Goal: Task Accomplishment & Management: Use online tool/utility

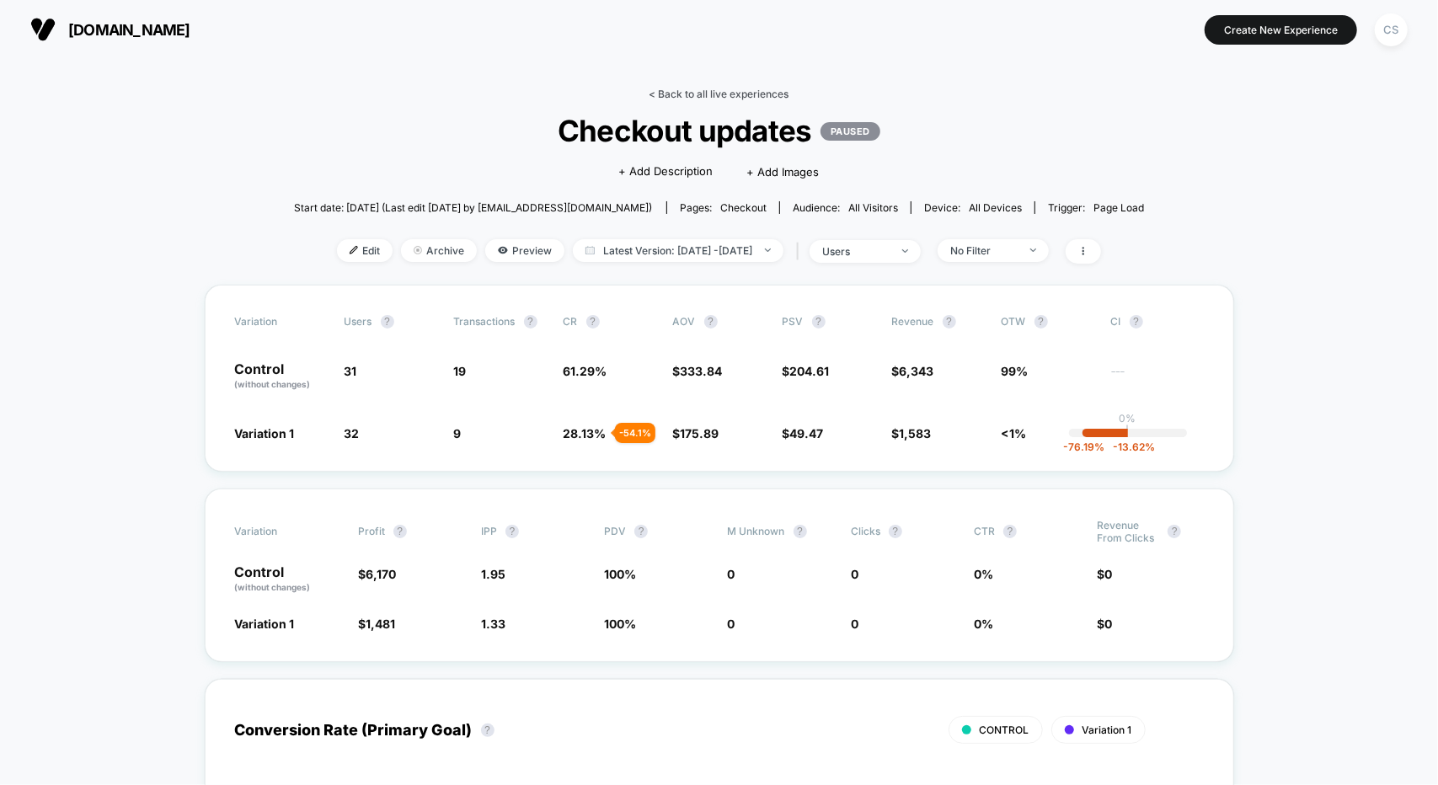
click at [654, 89] on link "< Back to all live experiences" at bounding box center [719, 94] width 140 height 13
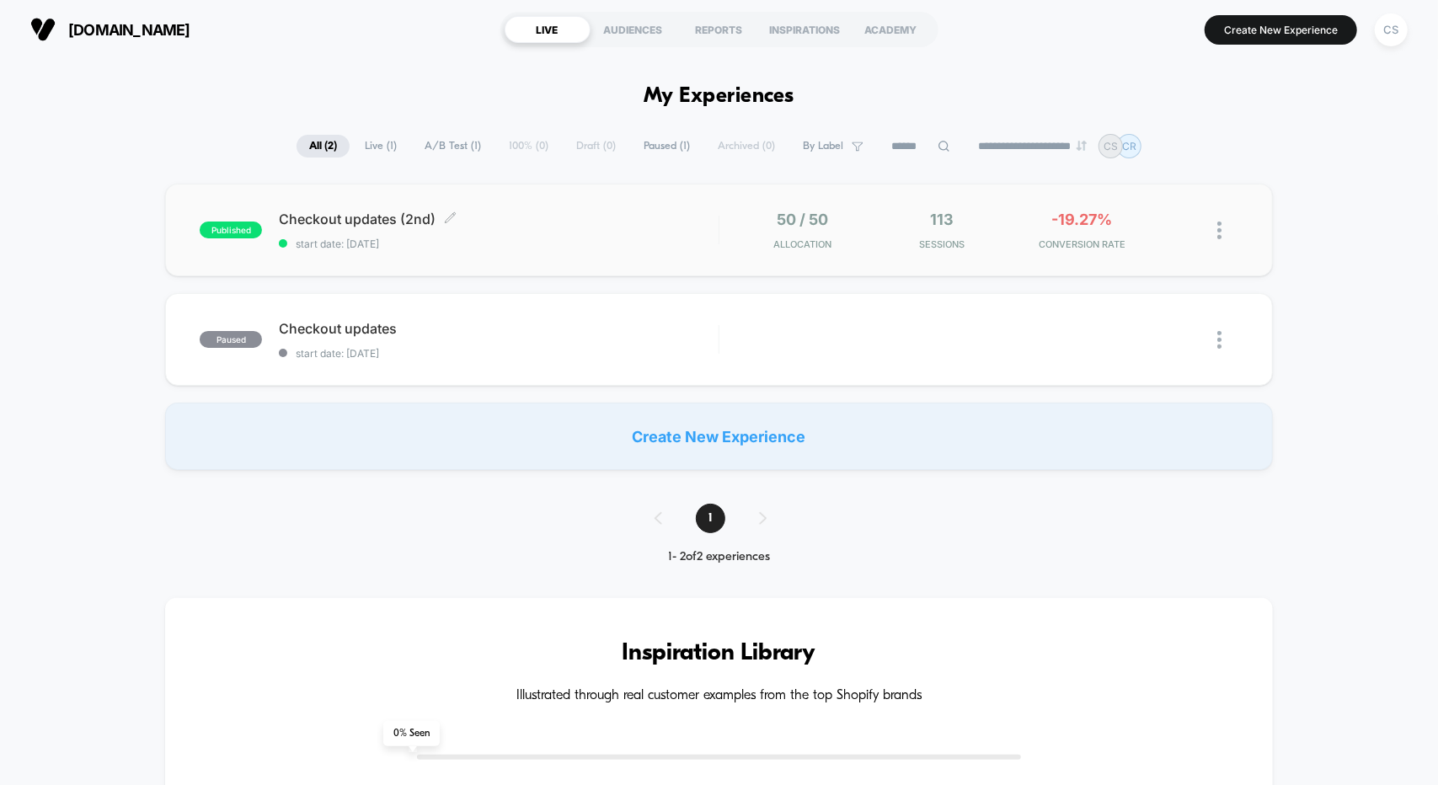
click at [554, 231] on div "Checkout updates (2nd) Click to edit experience details Click to edit experienc…" at bounding box center [498, 231] width 439 height 40
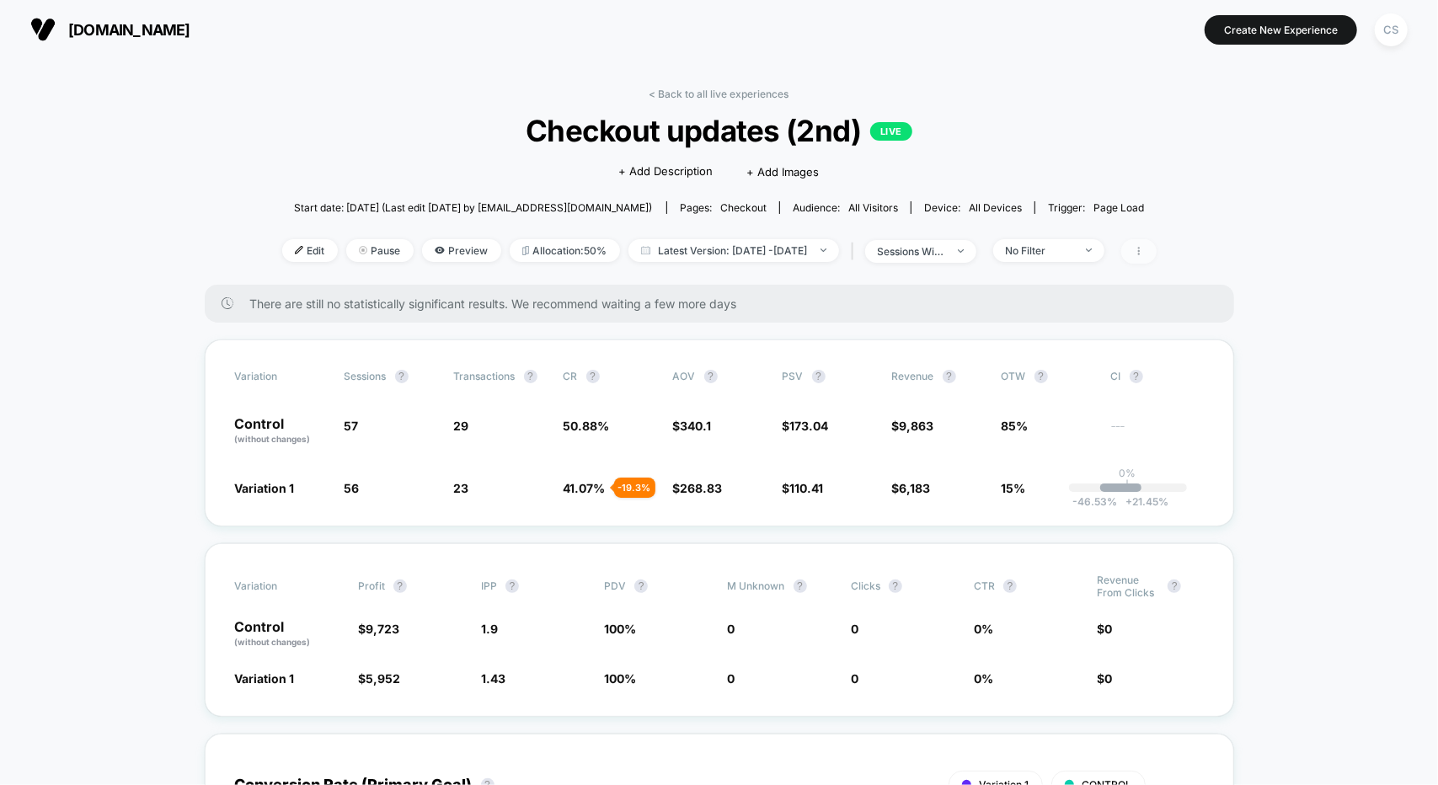
click at [1144, 248] on icon at bounding box center [1139, 251] width 10 height 10
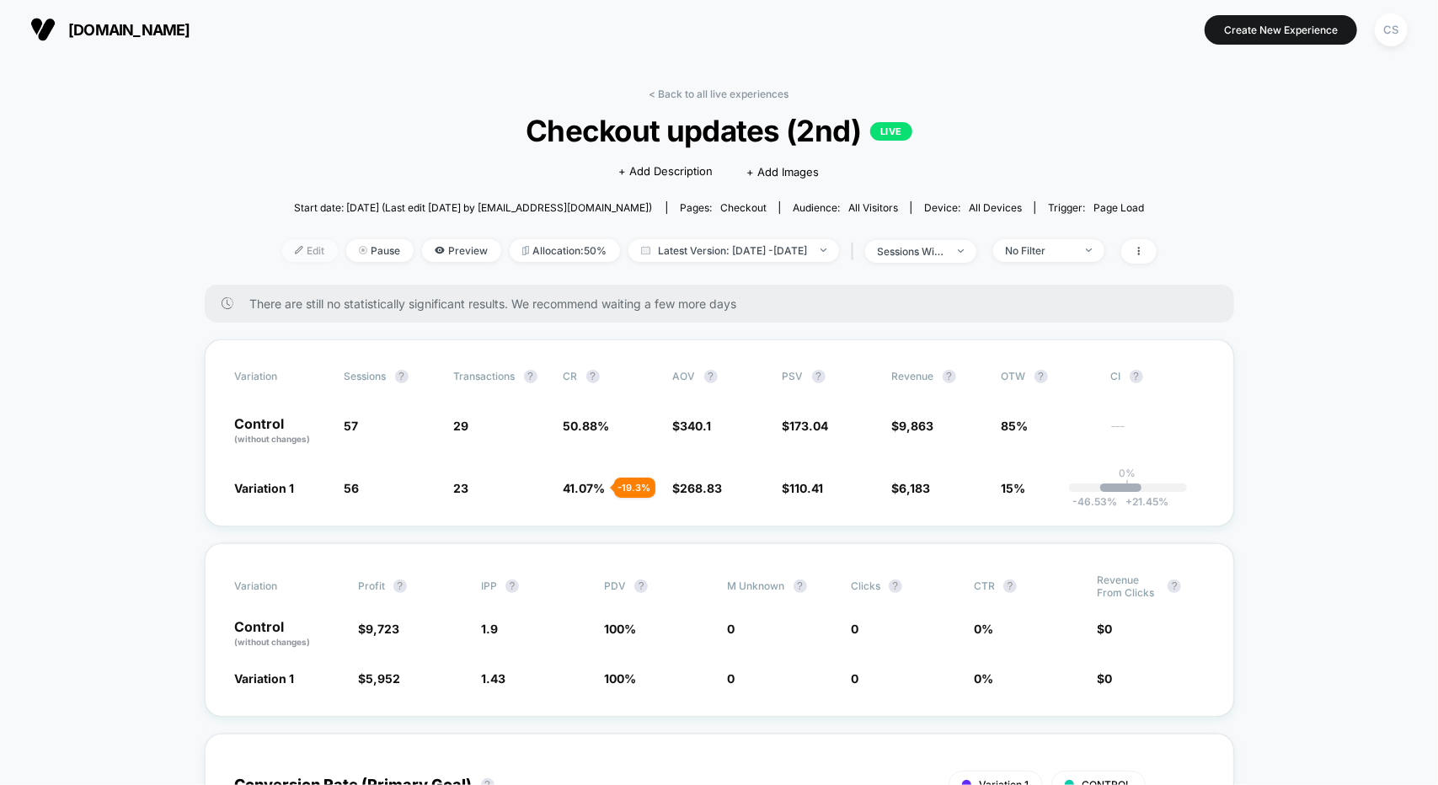
click at [282, 242] on span "Edit" at bounding box center [310, 250] width 56 height 23
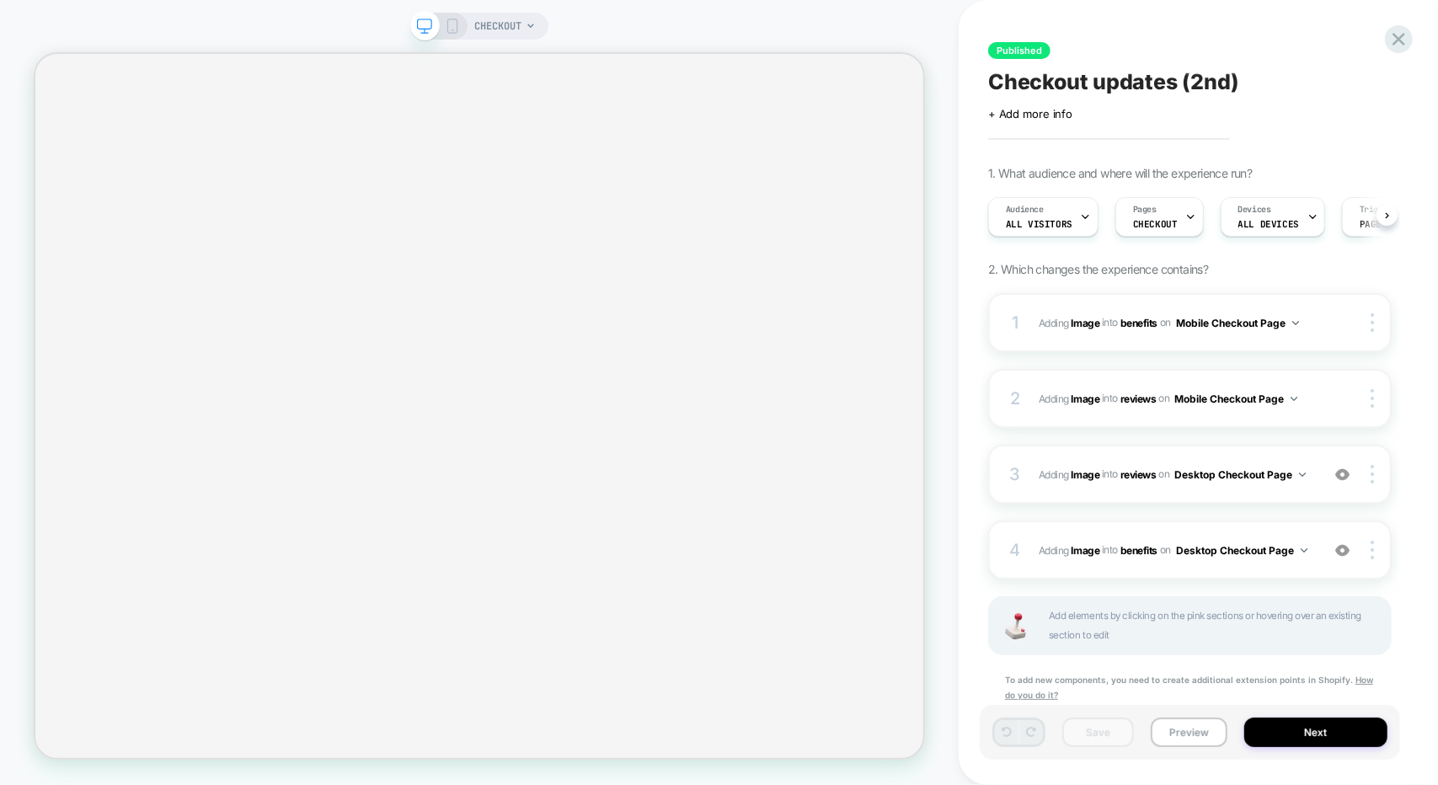
scroll to position [0, 1]
click at [1299, 323] on img at bounding box center [1295, 323] width 7 height 4
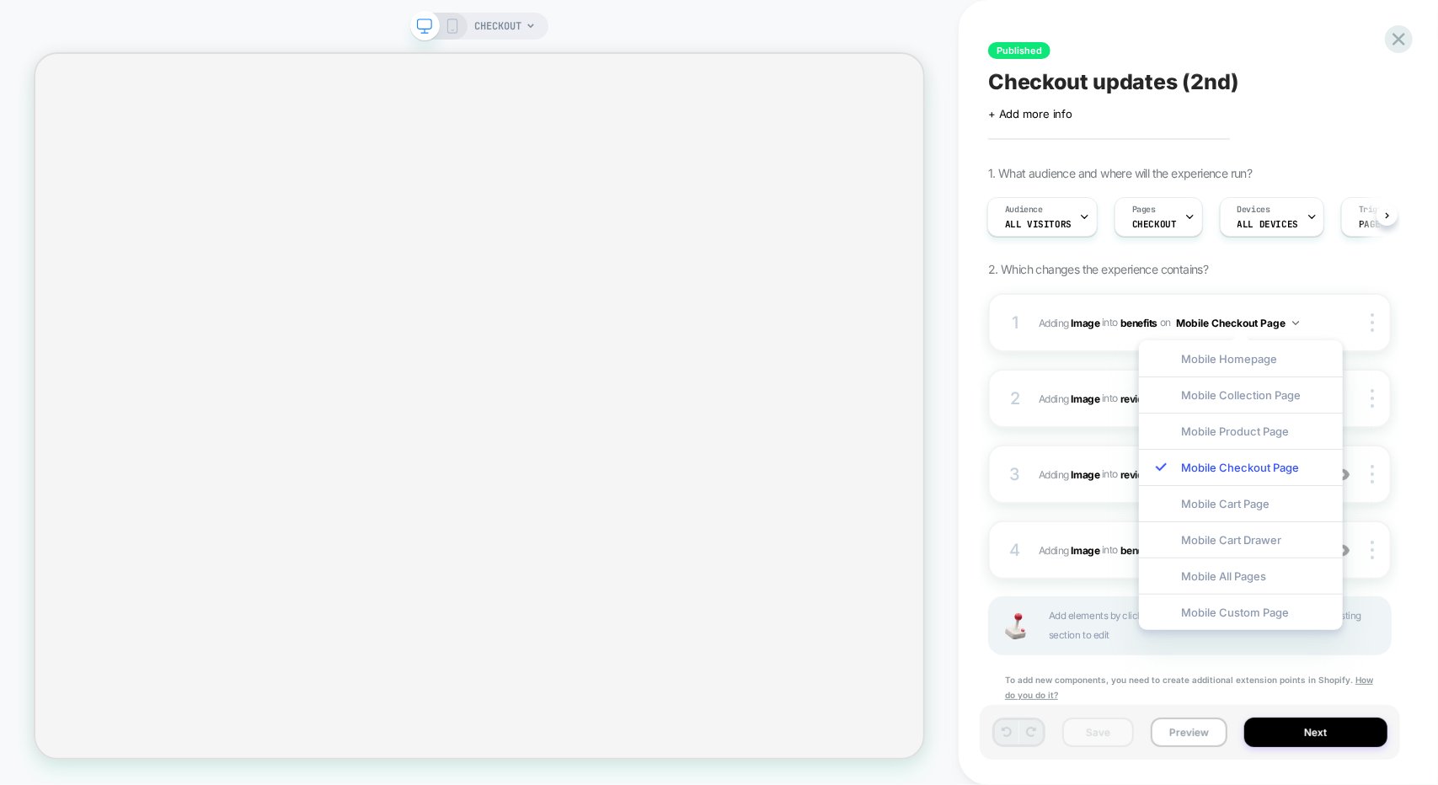
click at [1406, 270] on div "Published Checkout updates (2nd) Click to edit experience details + Add more in…" at bounding box center [1198, 392] width 420 height 785
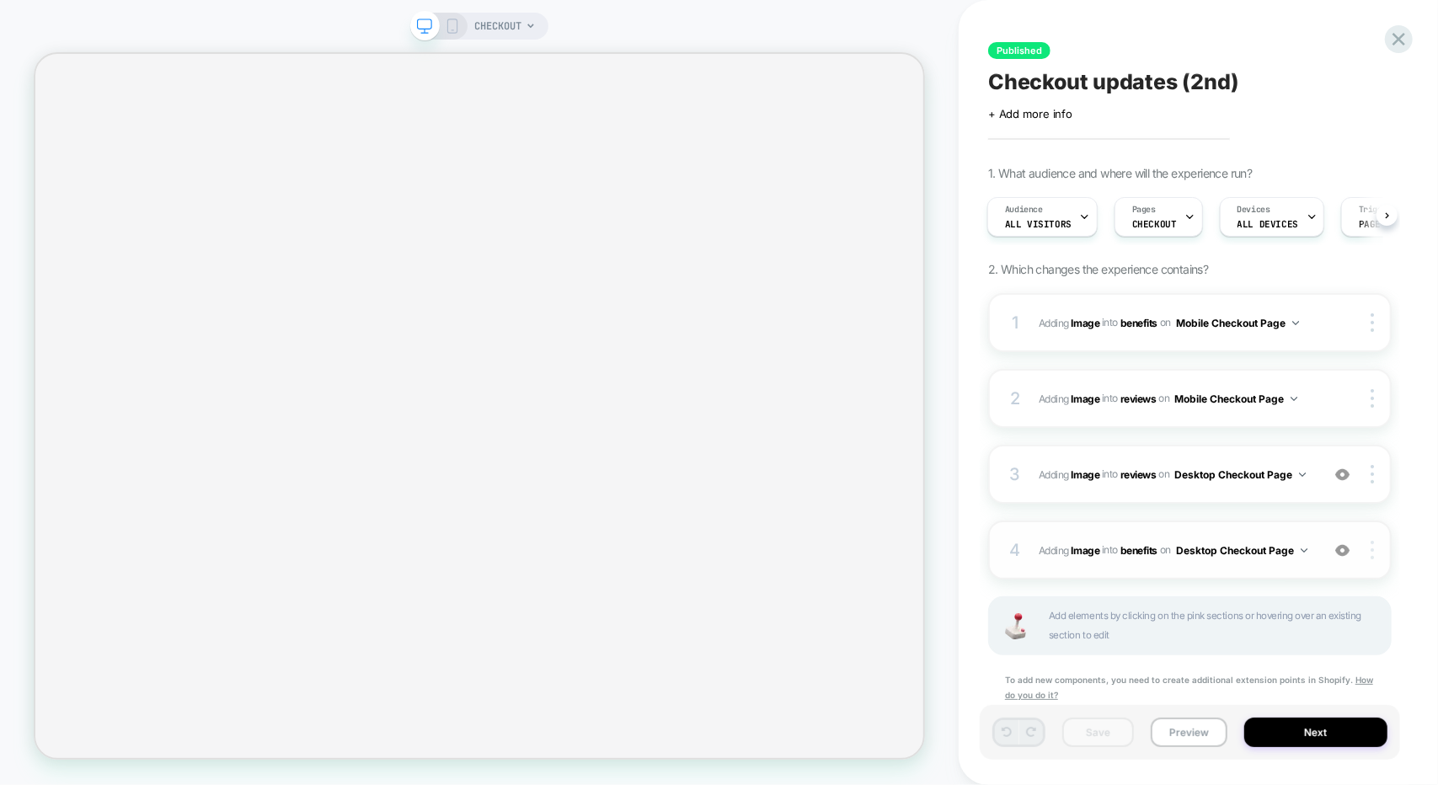
click at [1374, 548] on div at bounding box center [1374, 550] width 32 height 19
click at [1373, 548] on img at bounding box center [1371, 550] width 3 height 19
click at [1401, 35] on icon at bounding box center [1398, 39] width 13 height 13
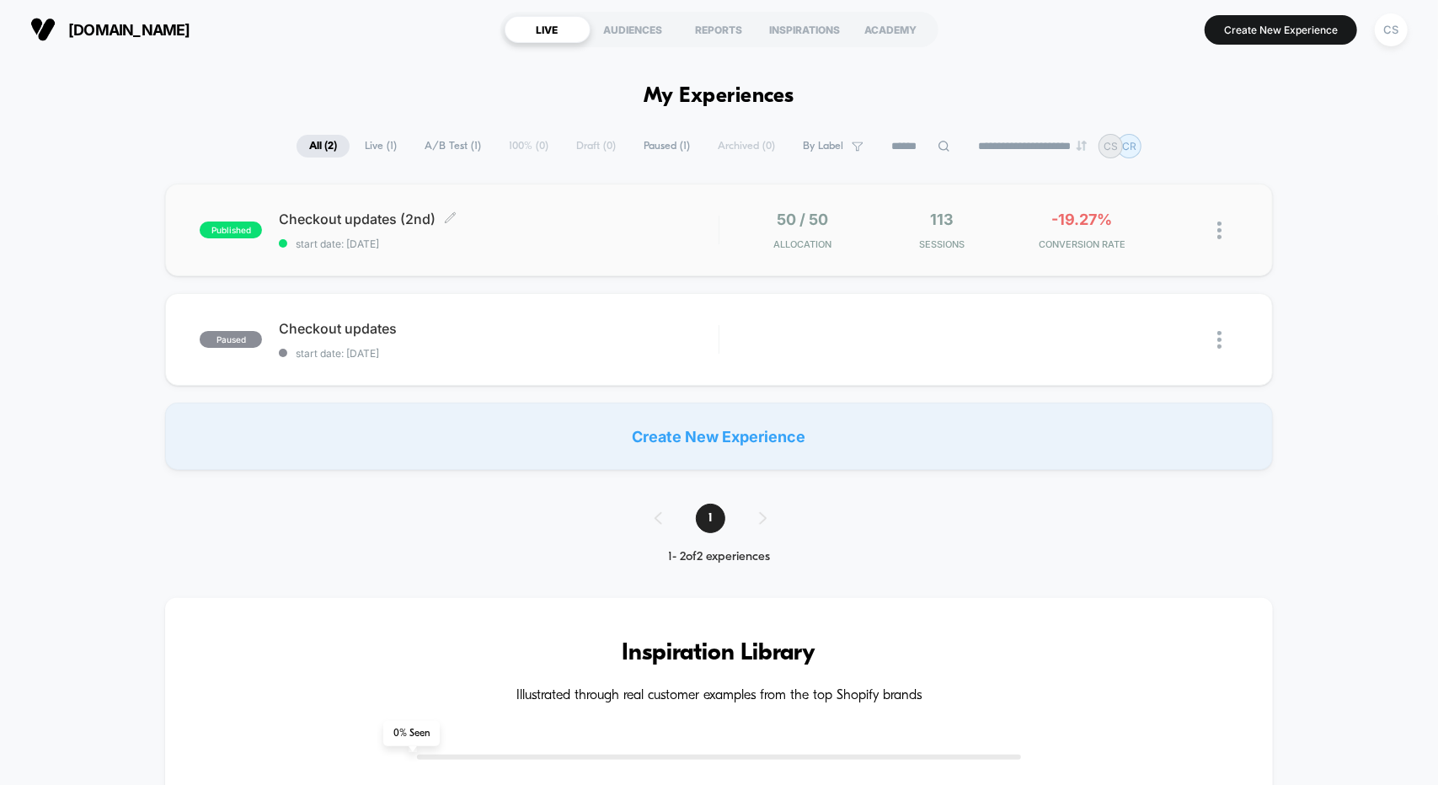
click at [504, 233] on div "Checkout updates (2nd) Click to edit experience details Click to edit experienc…" at bounding box center [498, 231] width 439 height 40
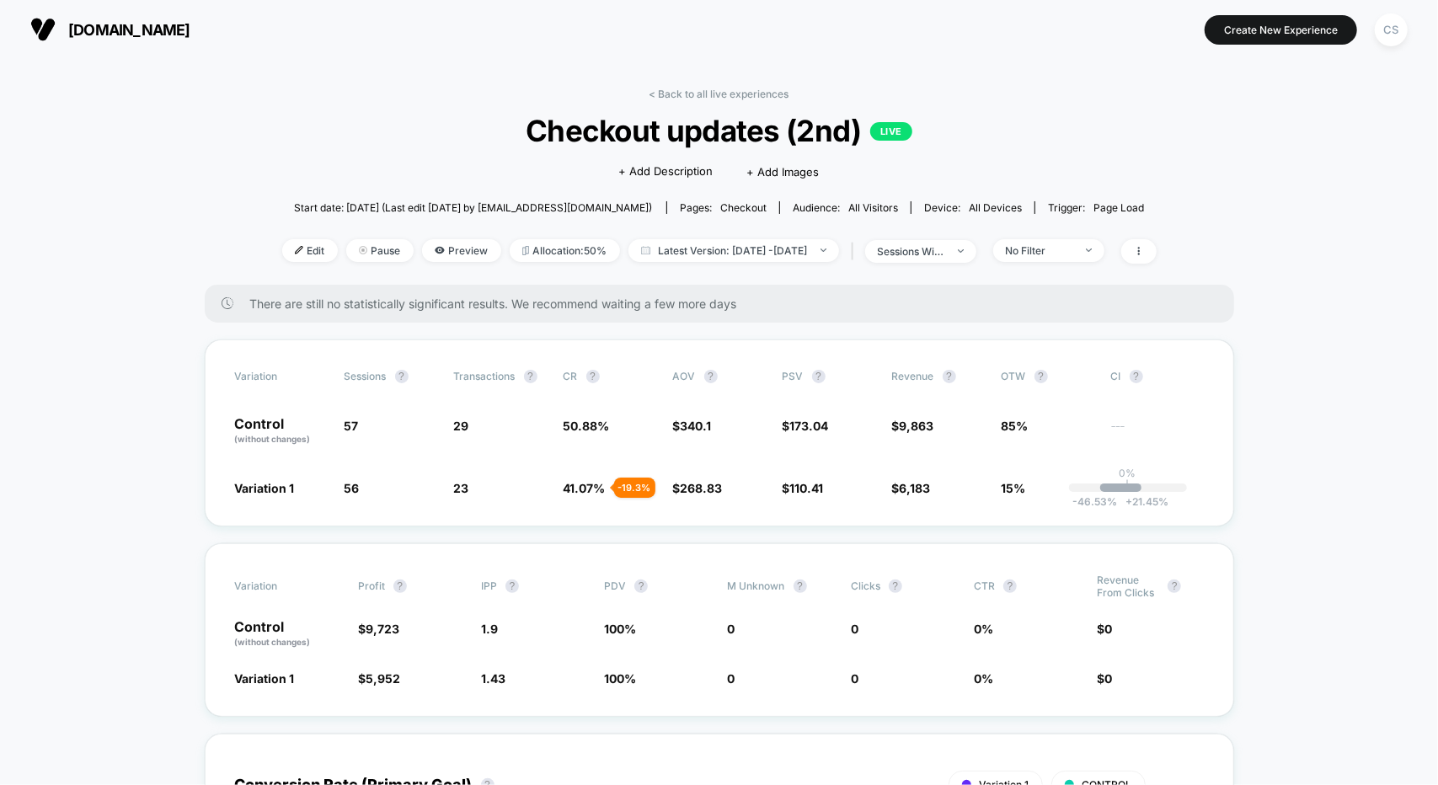
click at [59, 28] on button "[DOMAIN_NAME] [URL][DOMAIN_NAME]" at bounding box center [110, 29] width 170 height 27
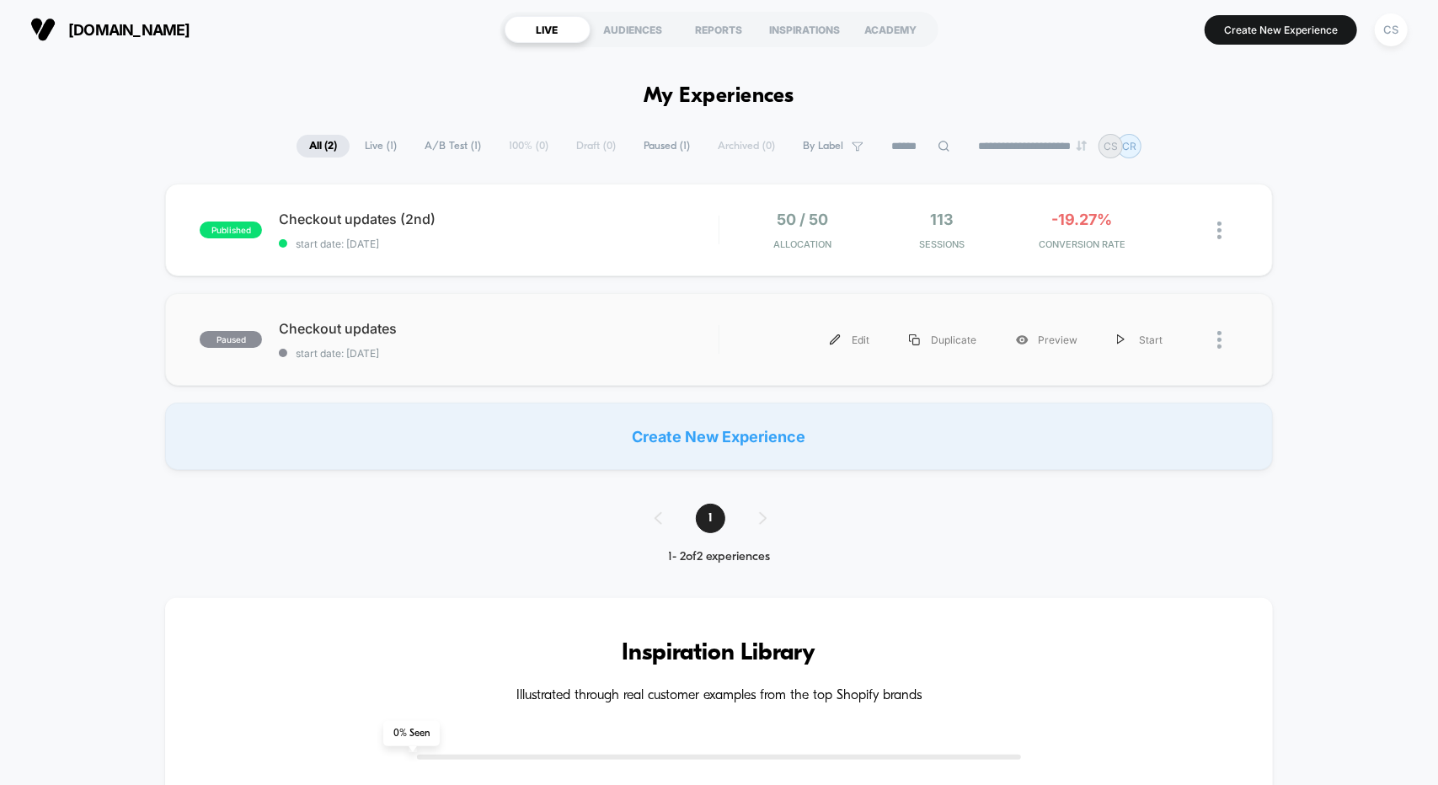
click at [1214, 339] on div at bounding box center [1210, 340] width 56 height 38
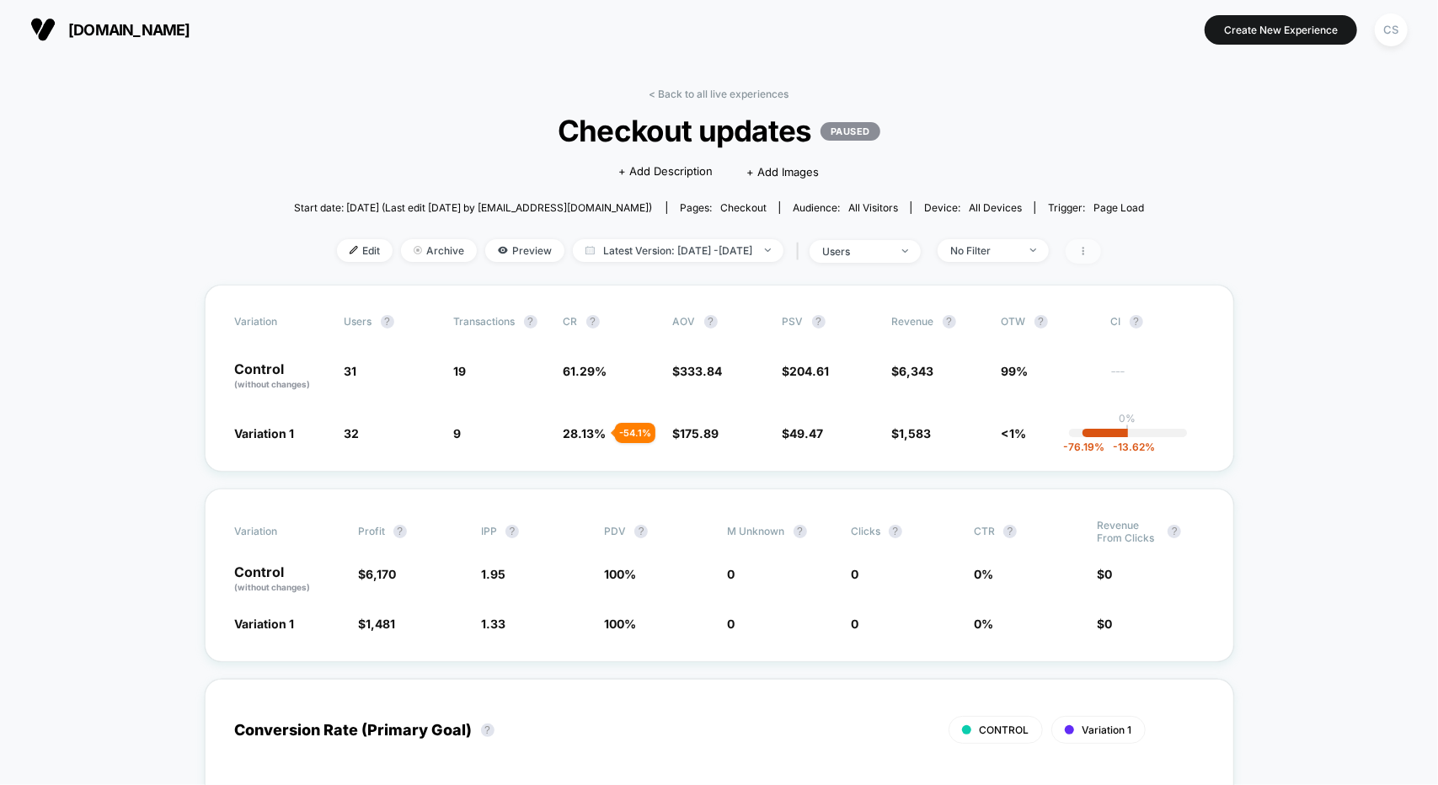
click at [1088, 251] on icon at bounding box center [1083, 251] width 10 height 10
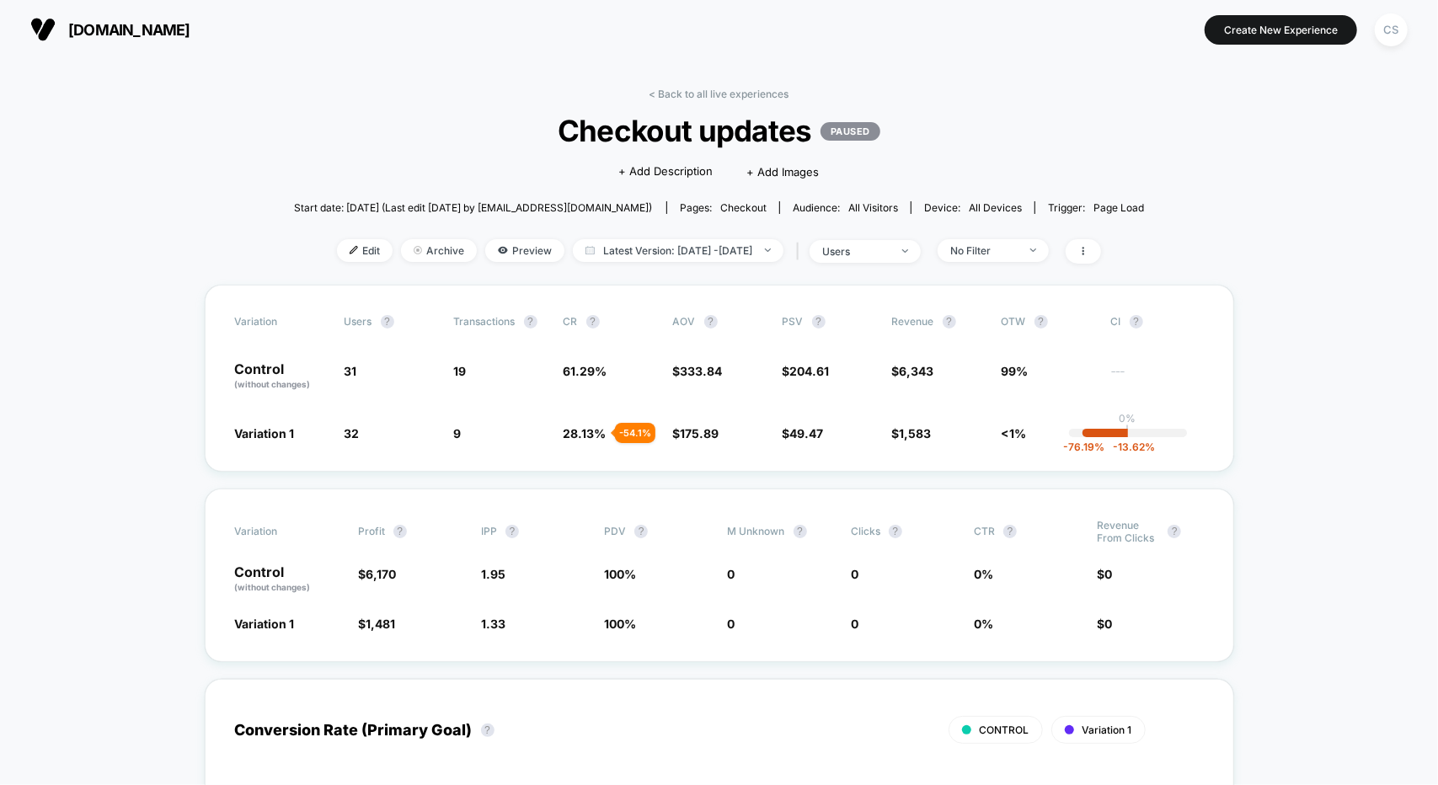
click at [41, 23] on img at bounding box center [42, 29] width 25 height 25
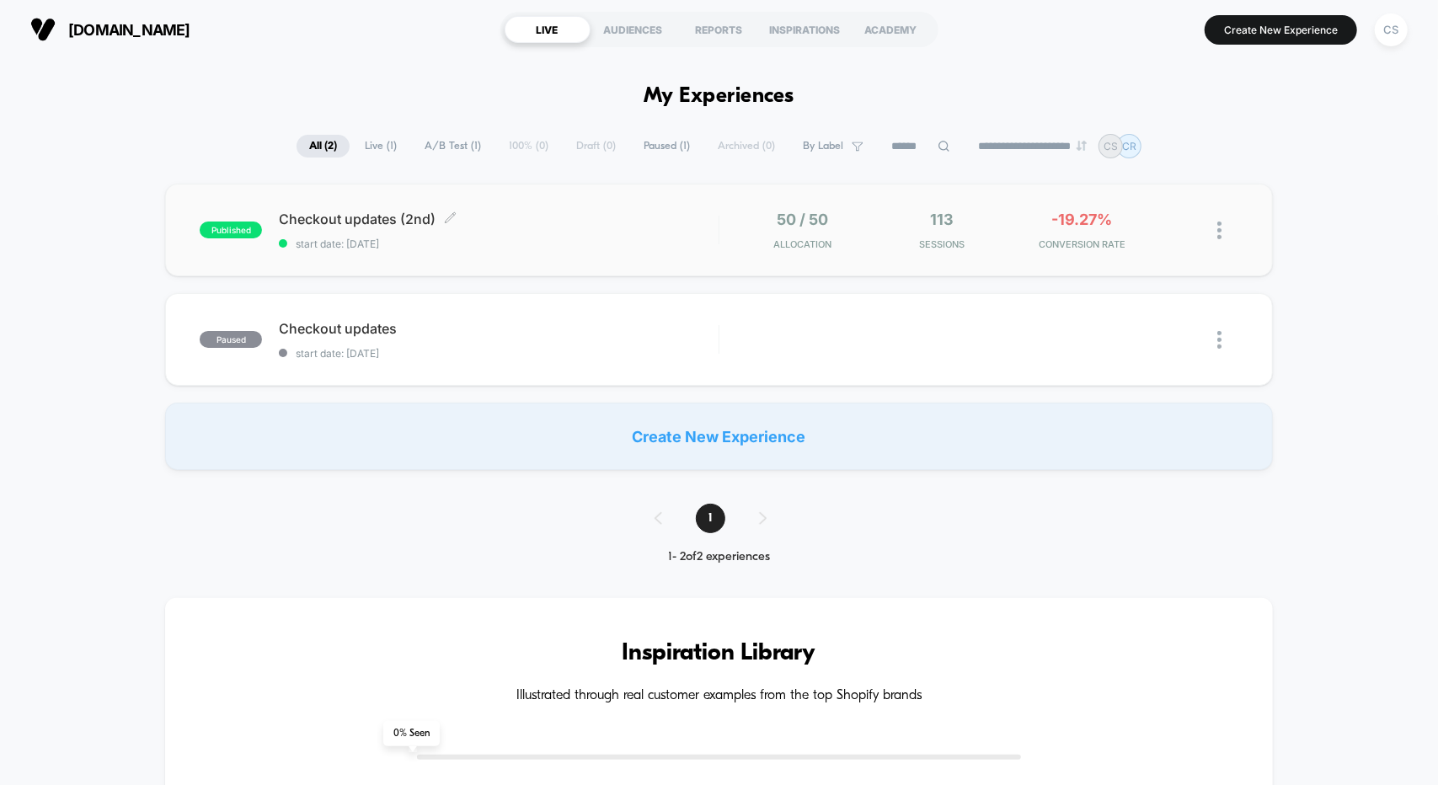
click at [558, 235] on div "Checkout updates (2nd) Click to edit experience details Click to edit experienc…" at bounding box center [498, 231] width 439 height 40
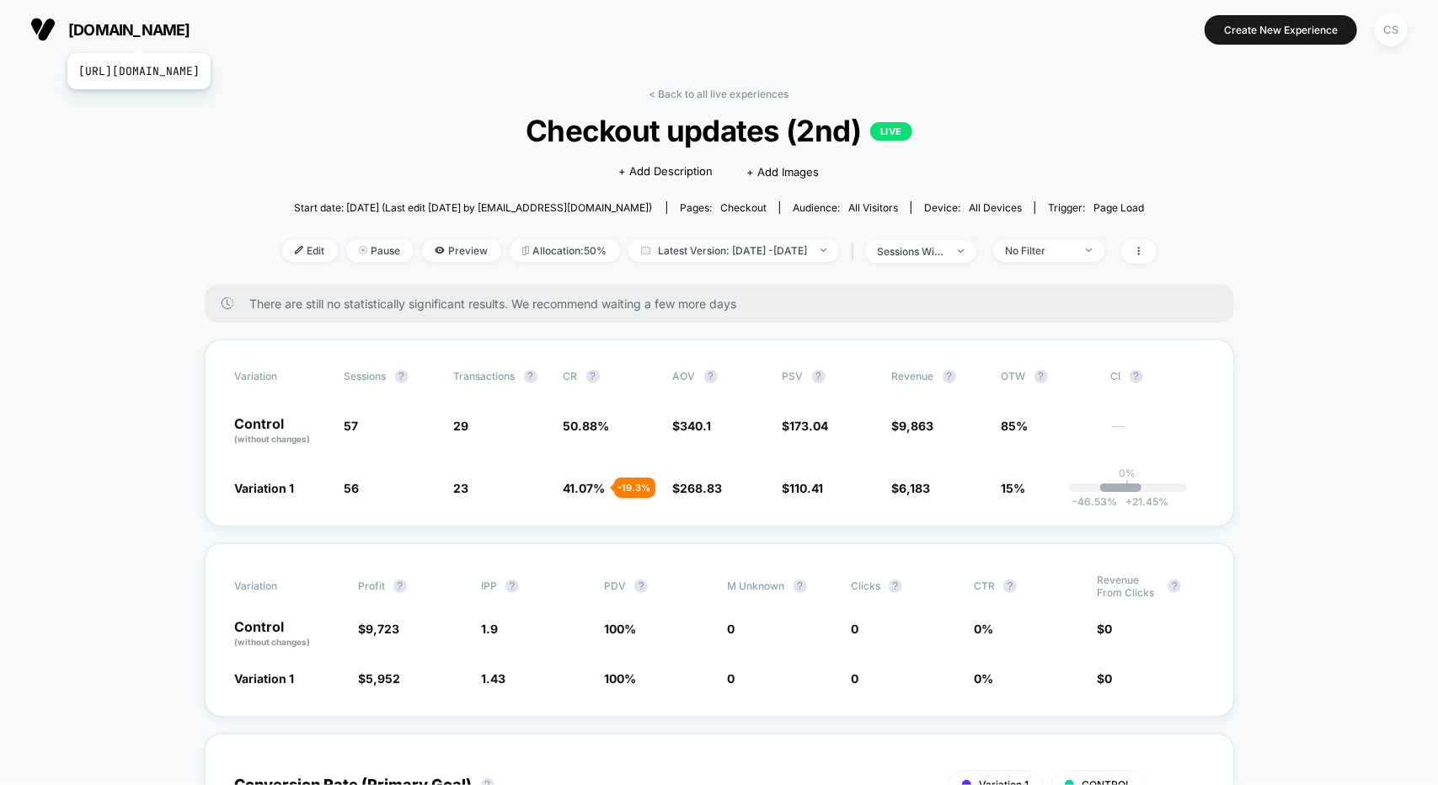
click at [176, 29] on span "[DOMAIN_NAME]" at bounding box center [129, 30] width 122 height 18
